Goal: Task Accomplishment & Management: Manage account settings

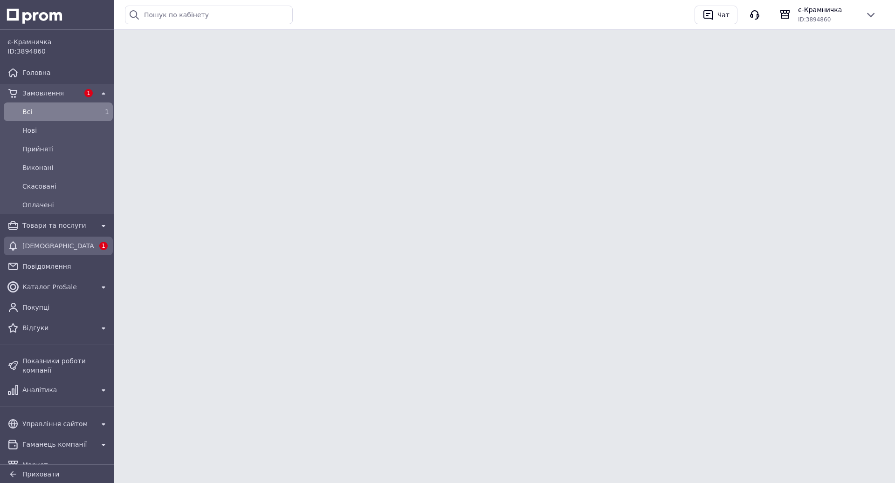
click at [62, 243] on span "[DEMOGRAPHIC_DATA]" at bounding box center [58, 245] width 72 height 9
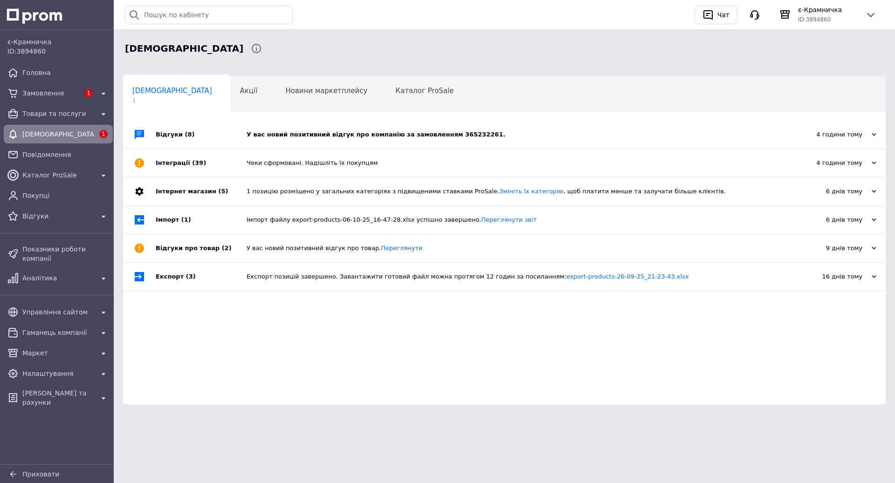
click at [350, 129] on div "У вас новий позитивний відгук про компанію за замовленням 365232261." at bounding box center [514, 135] width 536 height 28
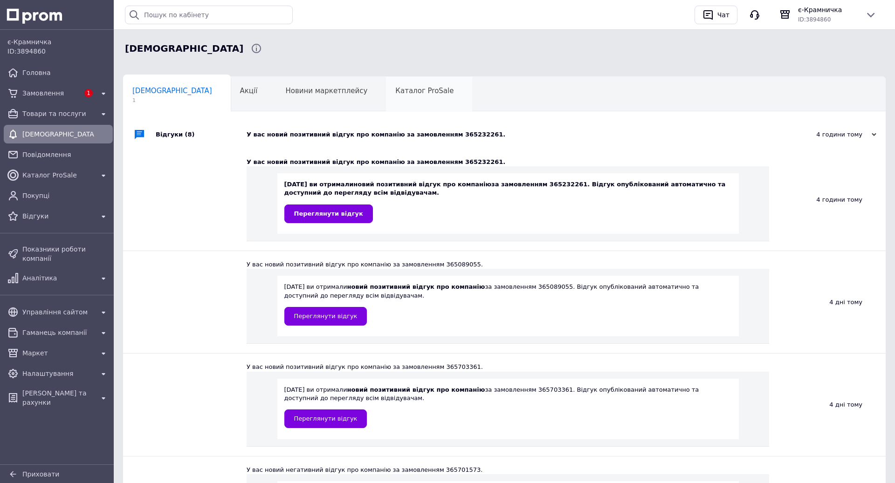
click at [386, 101] on div "Каталог ProSale 0" at bounding box center [429, 94] width 86 height 35
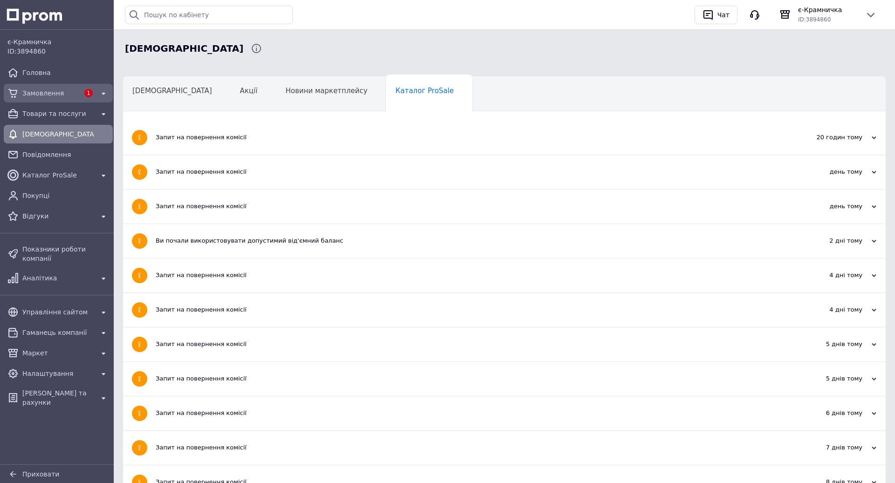
click at [71, 89] on span "Замовлення" at bounding box center [50, 93] width 57 height 9
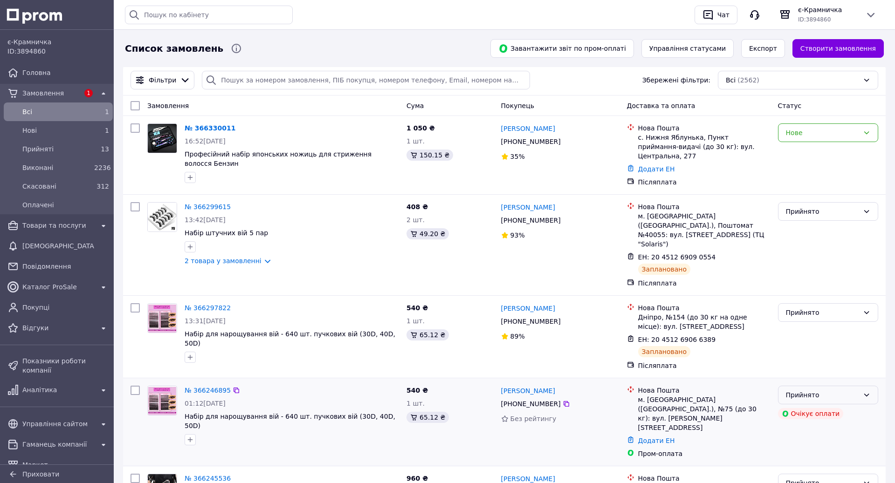
click at [825, 390] on div "Прийнято" at bounding box center [822, 395] width 73 height 10
click at [805, 414] on li "Скасовано" at bounding box center [827, 418] width 99 height 17
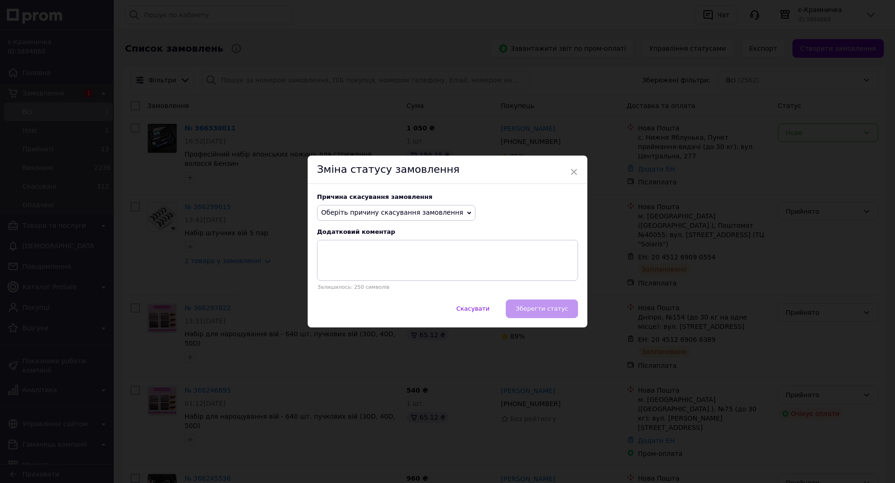
click at [419, 216] on span "Оберіть причину скасування замовлення" at bounding box center [392, 212] width 142 height 7
click at [381, 258] on li "Оплата не надійшла" at bounding box center [395, 257] width 157 height 13
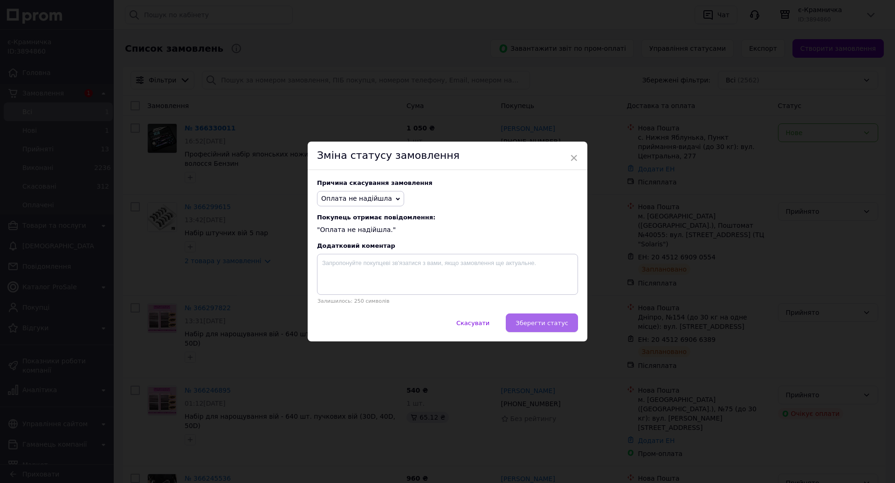
click at [548, 321] on span "Зберегти статус" at bounding box center [541, 323] width 53 height 7
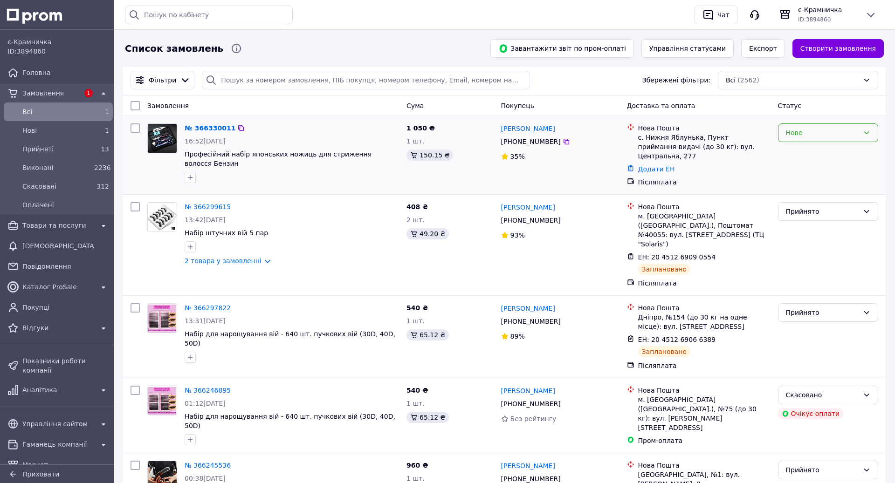
click at [833, 136] on div "Нове" at bounding box center [822, 133] width 73 height 10
click at [815, 151] on li "Прийнято" at bounding box center [827, 152] width 99 height 17
click at [216, 130] on link "№ 366330011" at bounding box center [210, 127] width 51 height 7
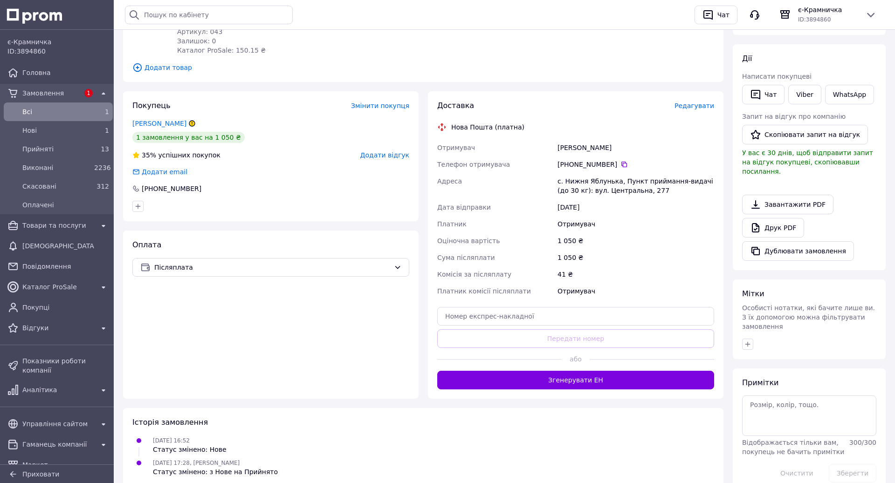
scroll to position [176, 0]
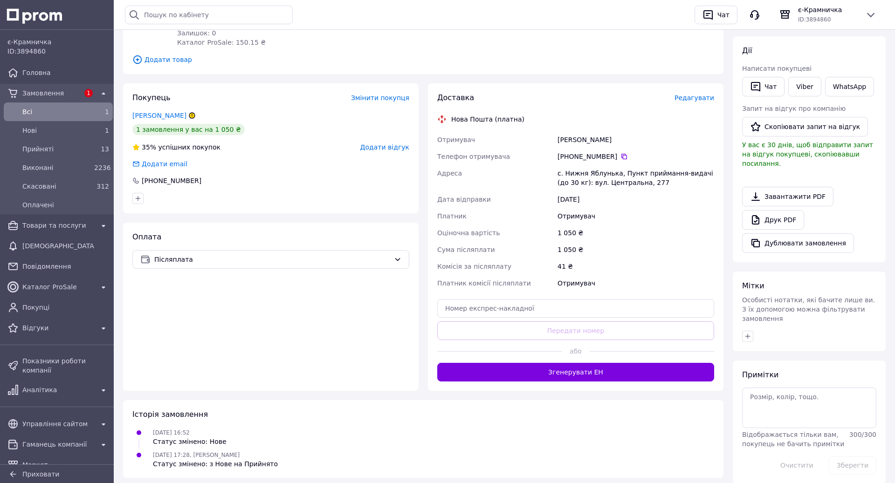
click at [687, 96] on span "Редагувати" at bounding box center [694, 97] width 40 height 7
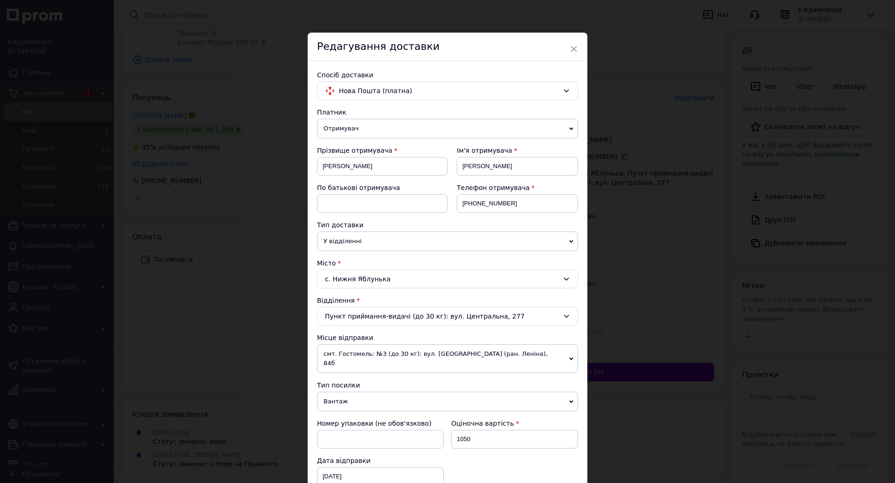
scroll to position [336, 0]
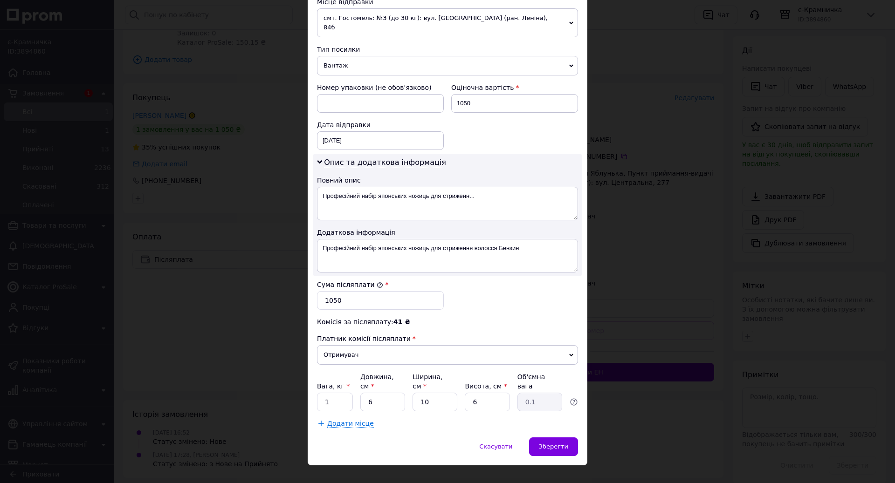
click at [622, 367] on div "× Редагування доставки Спосіб доставки Нова Пошта (платна) Платник Отримувач Ві…" at bounding box center [447, 241] width 895 height 483
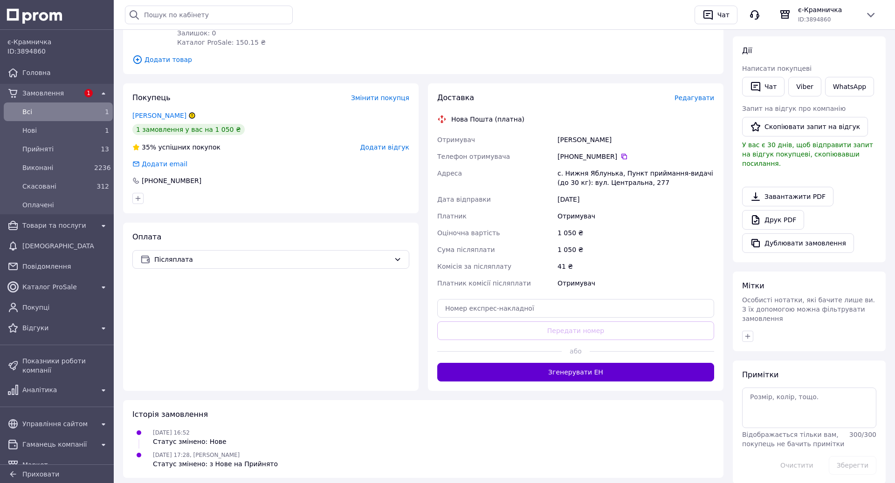
click at [629, 370] on button "Згенерувати ЕН" at bounding box center [575, 372] width 277 height 19
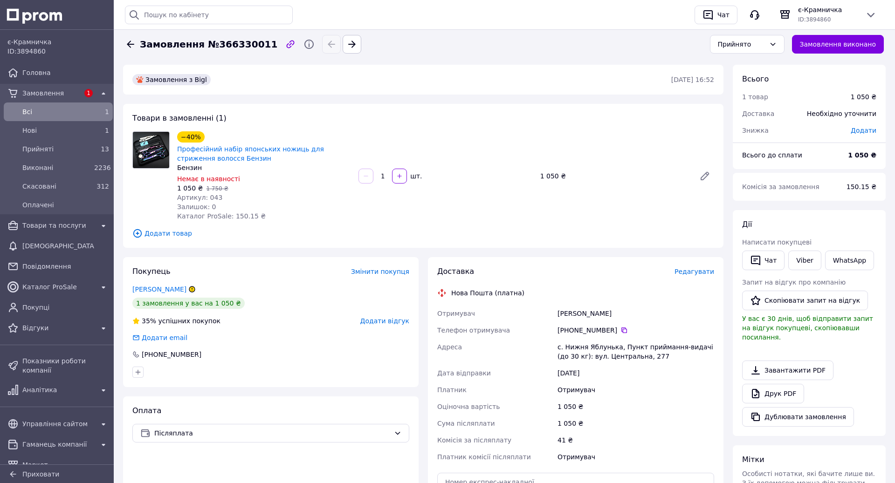
scroll to position [0, 0]
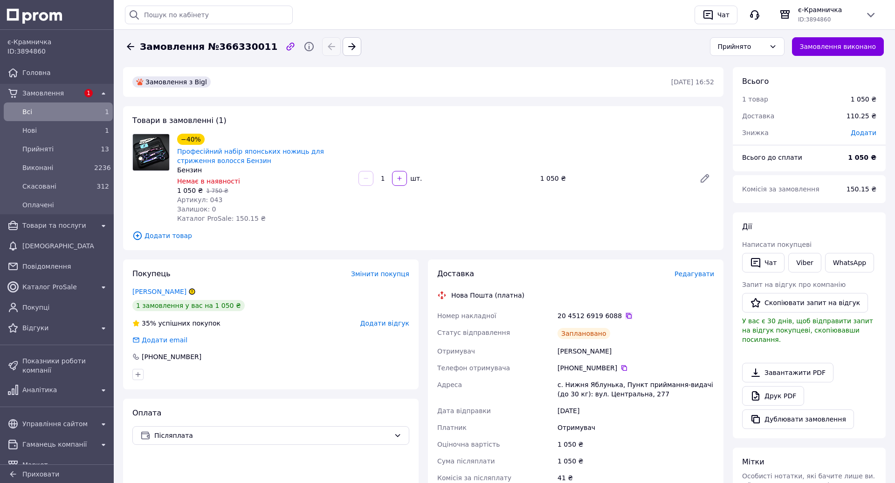
click at [626, 317] on icon at bounding box center [629, 316] width 6 height 6
